Goal: Information Seeking & Learning: Learn about a topic

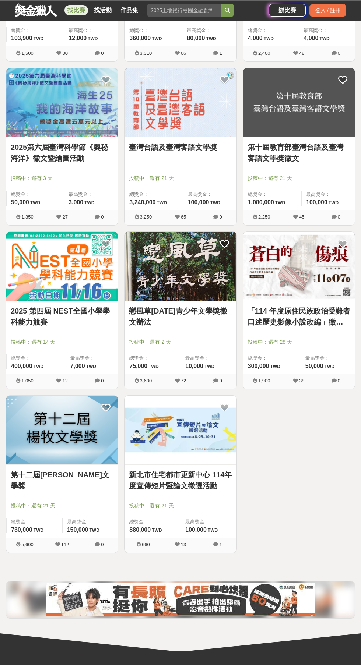
scroll to position [738, 0]
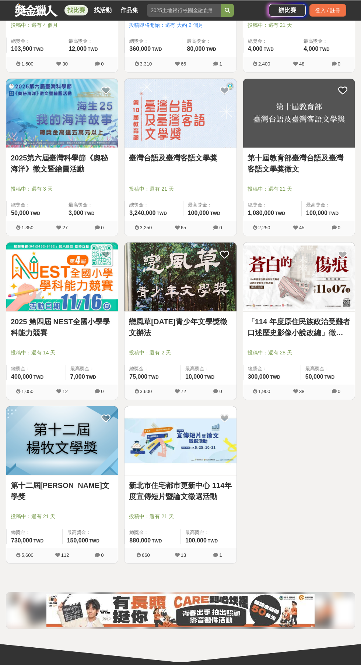
click at [164, 304] on img at bounding box center [179, 276] width 111 height 69
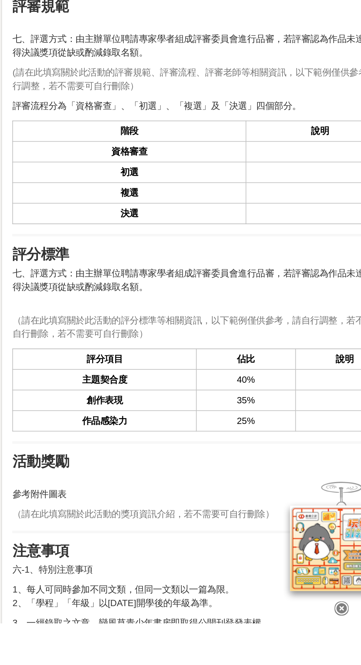
scroll to position [603, 0]
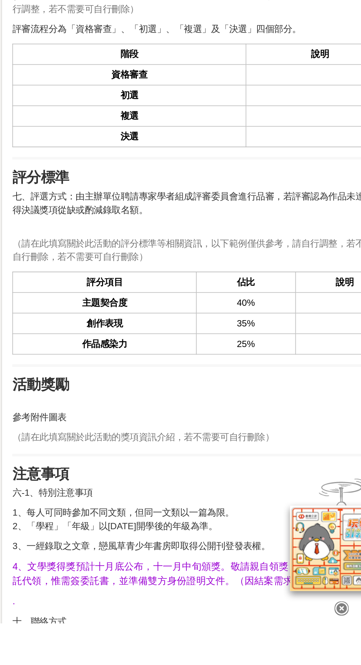
click at [269, 555] on span "（請在此填寫關於此活動的獎項資訊介紹，若不需要可自行刪除）" at bounding box center [204, 558] width 149 height 6
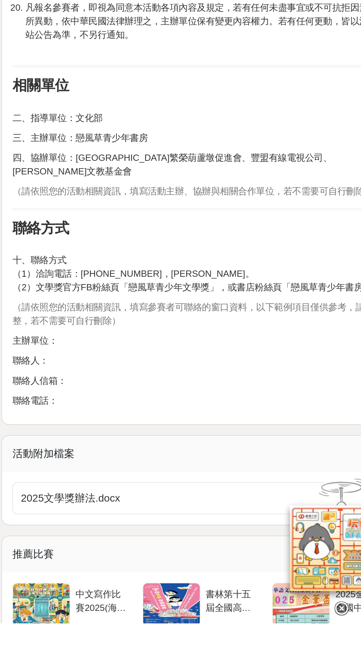
scroll to position [1684, 0]
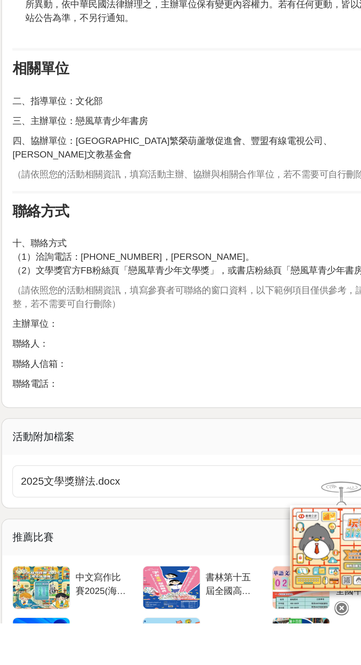
click at [265, 579] on span "2025文學獎辦法.docx" at bounding box center [235, 583] width 200 height 9
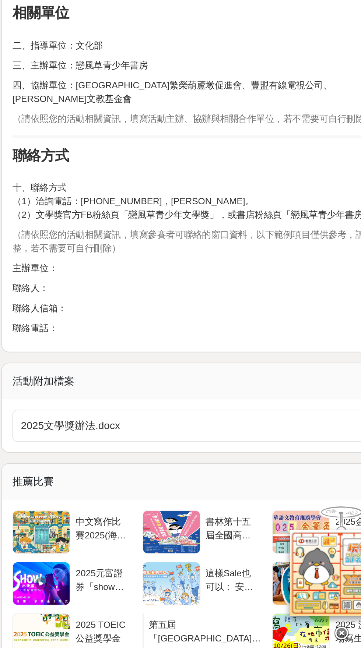
scroll to position [1763, 0]
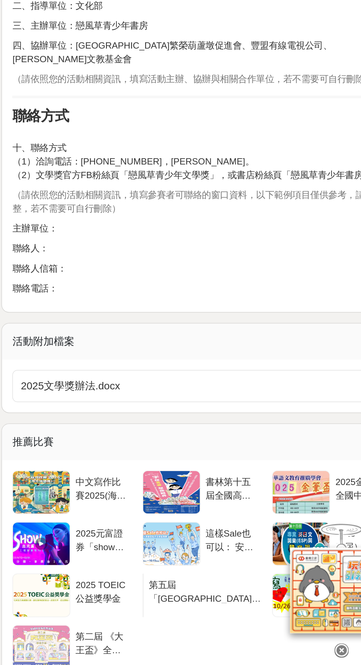
click at [223, 501] on span "2025文學獎辦法.docx" at bounding box center [235, 505] width 200 height 9
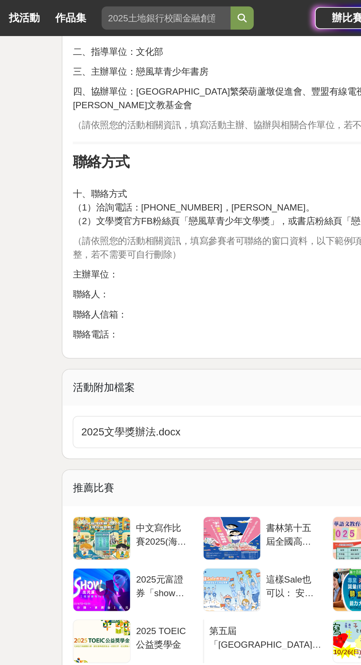
scroll to position [2018, 0]
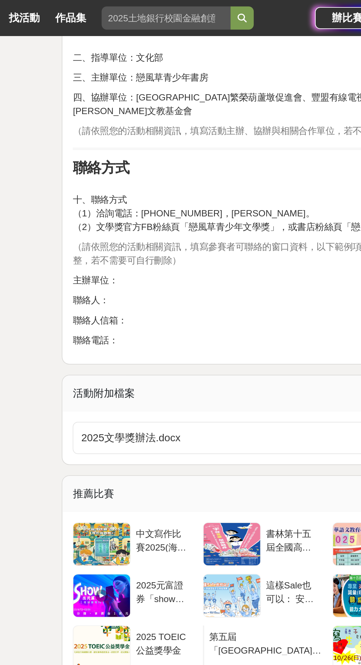
click at [224, 246] on span "2025文學獎辦法.docx" at bounding box center [235, 250] width 200 height 9
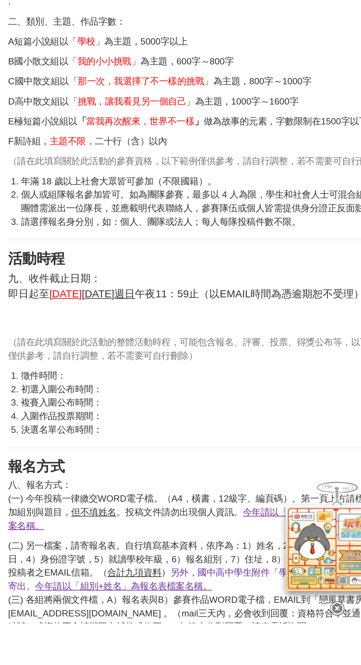
scroll to position [197, 0]
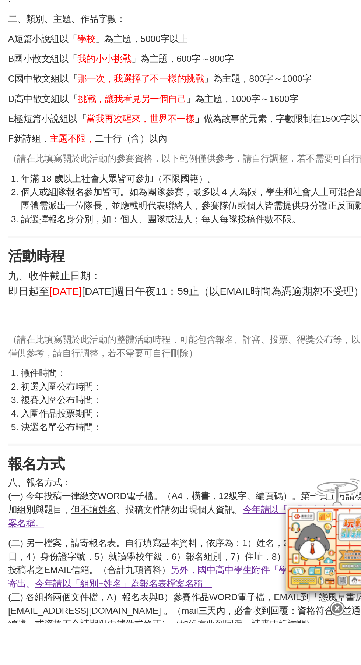
click at [270, 587] on p "八、報名方式： (一) 今年投稿一律繳交WORD電子檔。（A4，橫書，12級字、編頁碼）。第一頁上方請標示參加組別與題目， 但不填姓名 。投稿文件請勿出現個人…" at bounding box center [239, 596] width 218 height 31
click at [275, 597] on u "今年請以「組別+文章名」為稿件檔案名稱。" at bounding box center [237, 604] width 214 height 14
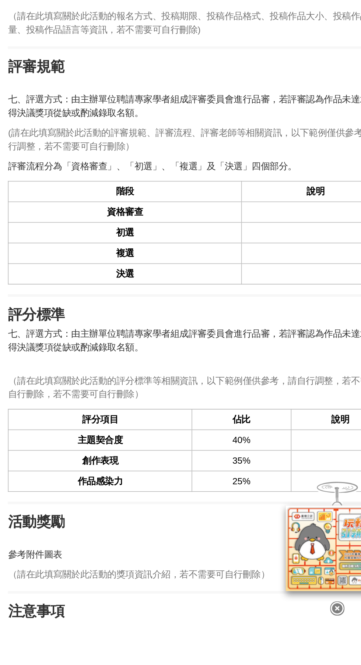
scroll to position [564, 0]
click at [189, 635] on div "前言 戀風草[DATE]青少年文學獎徵文辦法 （請在此填寫活動的前言敘述，若不需要可自行刪除) 活動簡介 一、活動宗旨：推動文學創作風氣，鼓勵青少年從事文學創…" at bounding box center [239, 672] width 218 height 1961
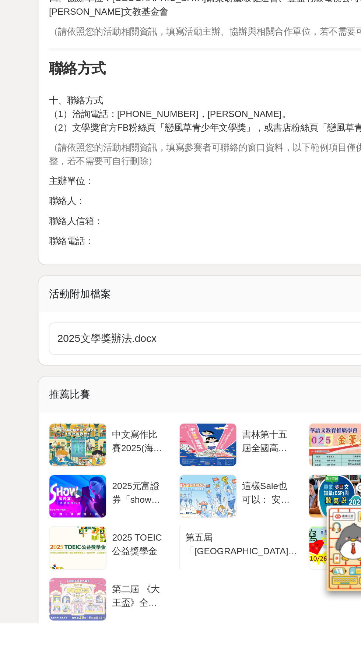
scroll to position [1766, 0]
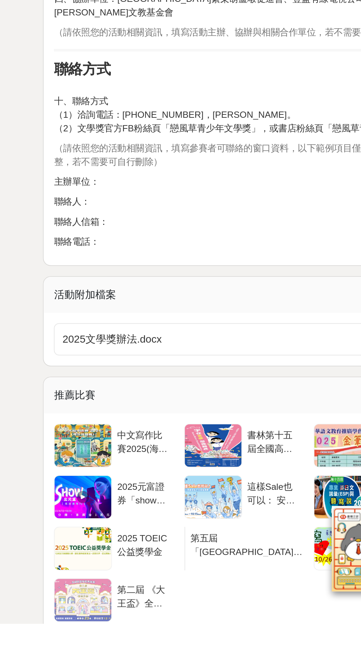
click at [143, 551] on div at bounding box center [147, 563] width 32 height 24
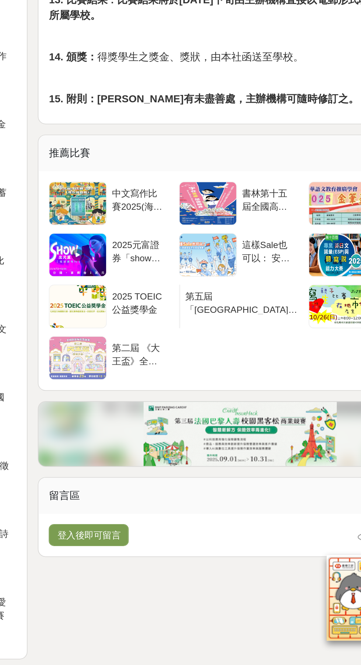
scroll to position [450, 0]
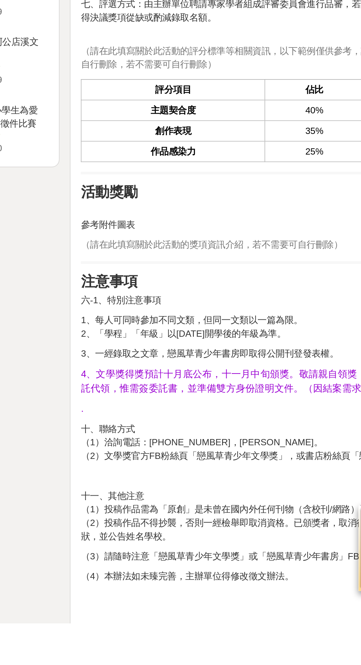
scroll to position [757, 0]
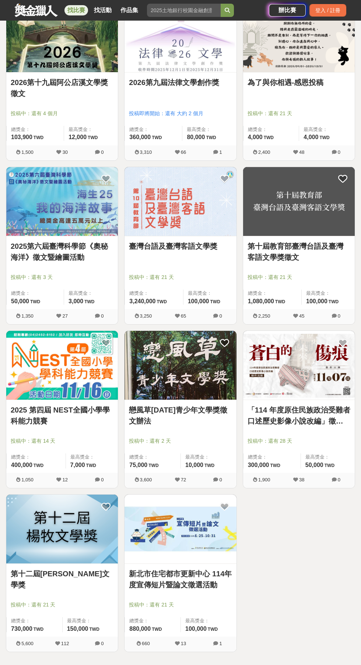
scroll to position [649, 0]
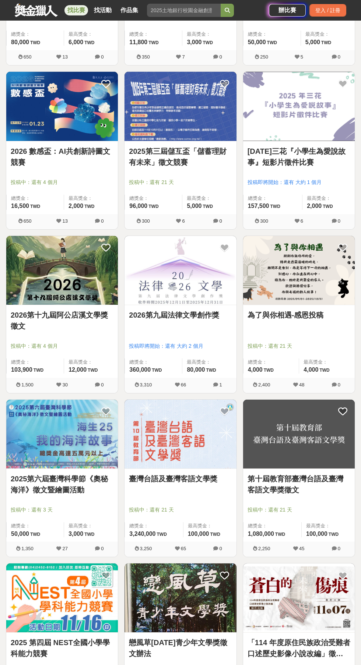
click at [86, 466] on img at bounding box center [61, 434] width 111 height 69
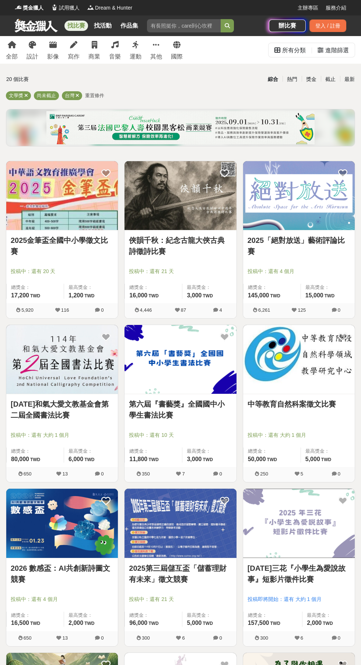
click at [349, 80] on div "最新" at bounding box center [349, 79] width 19 height 13
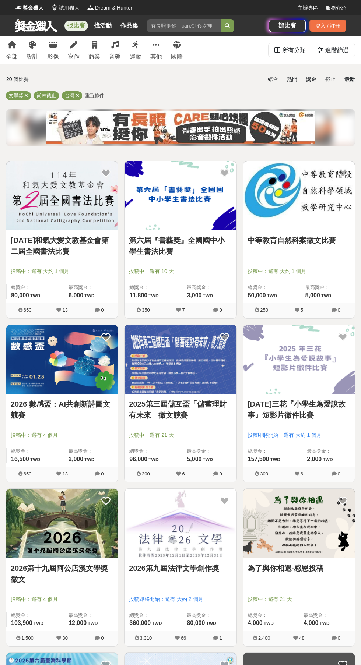
click at [76, 56] on div "寫作" at bounding box center [74, 56] width 12 height 9
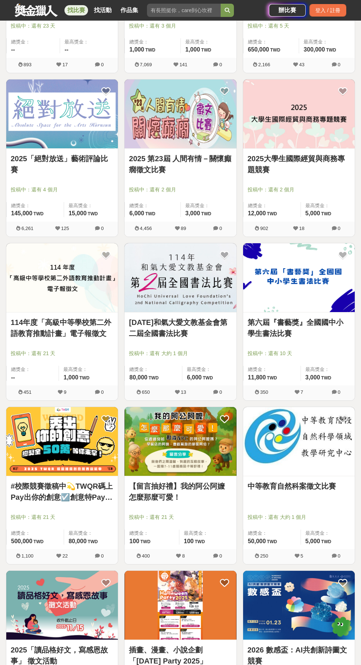
scroll to position [571, 0]
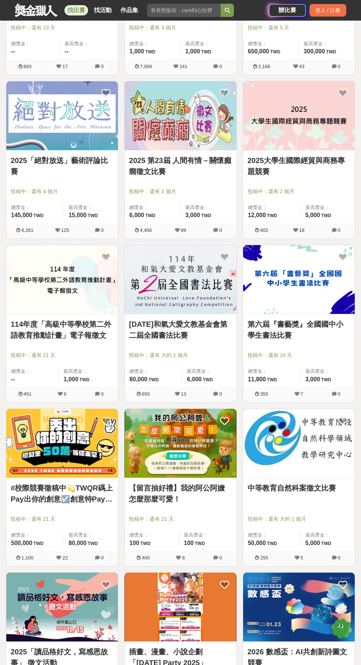
click at [101, 454] on img at bounding box center [61, 443] width 111 height 69
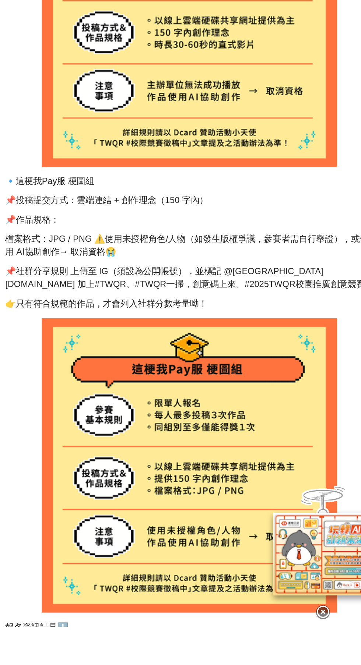
scroll to position [918, 0]
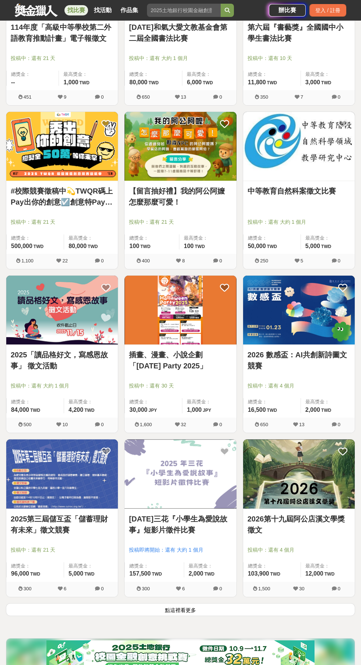
scroll to position [958, 0]
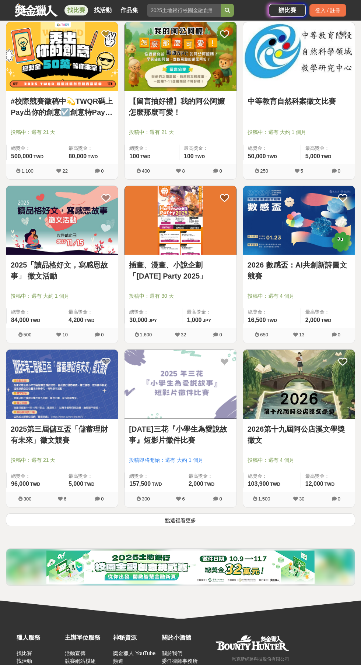
click at [118, 490] on div "2025第三屆儲互盃「儲蓄理財有未來」徵文競賽 投稿中：還有 21 天 總獎金： 96,000 96,000 TWD 最高獎金： 5,000 TWD 300 …" at bounding box center [62, 431] width 118 height 164
click at [38, 232] on img at bounding box center [61, 220] width 111 height 69
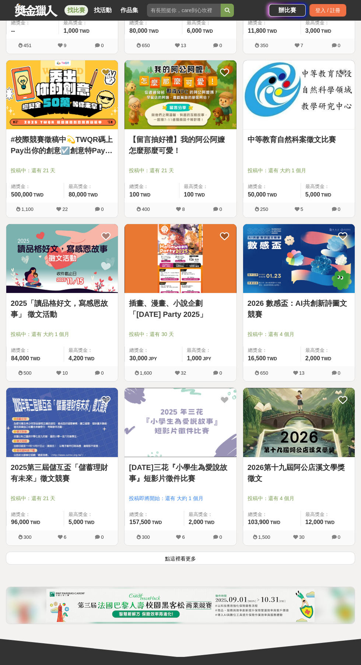
scroll to position [958, 0]
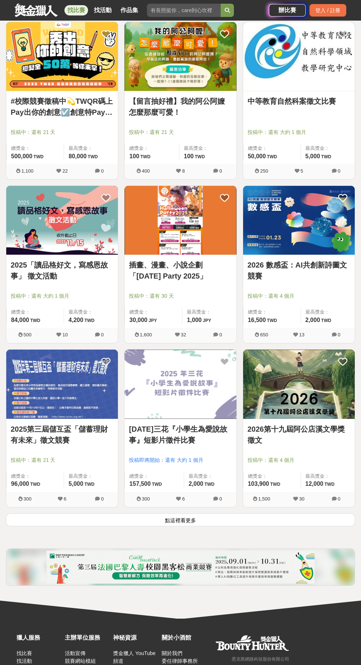
click at [151, 525] on button "點這裡看更多" at bounding box center [180, 519] width 349 height 13
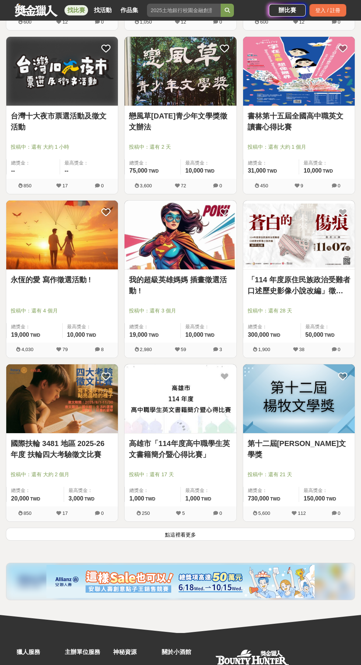
scroll to position [2268, 0]
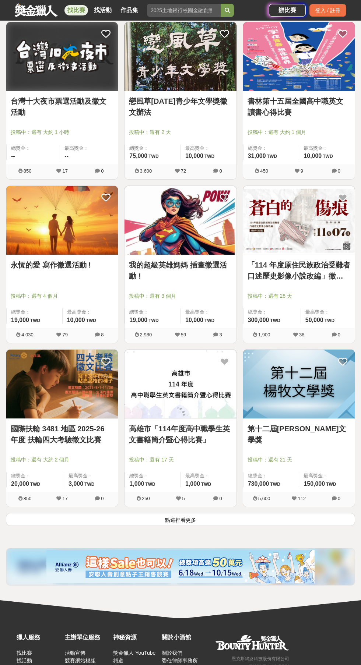
click at [165, 522] on button "點這裡看更多" at bounding box center [180, 519] width 349 height 13
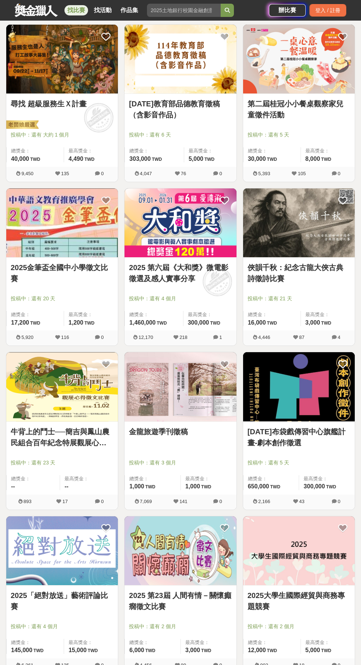
scroll to position [141, 0]
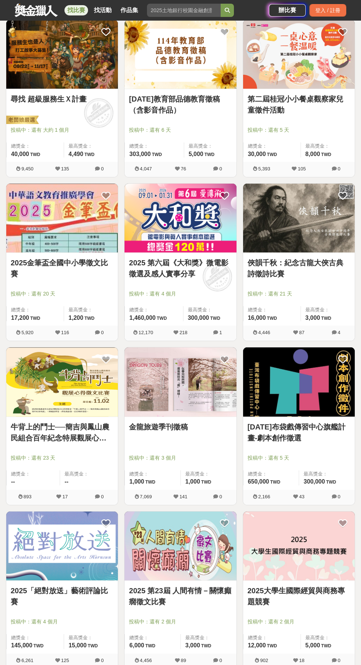
click at [334, 391] on img at bounding box center [298, 381] width 111 height 69
